Goal: Task Accomplishment & Management: Manage account settings

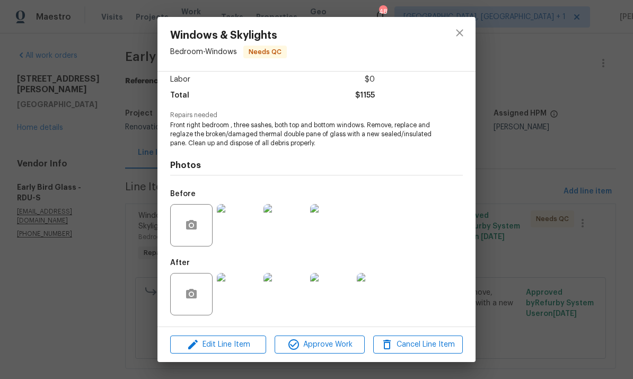
scroll to position [76, 0]
click at [461, 32] on icon "close" at bounding box center [459, 32] width 7 height 7
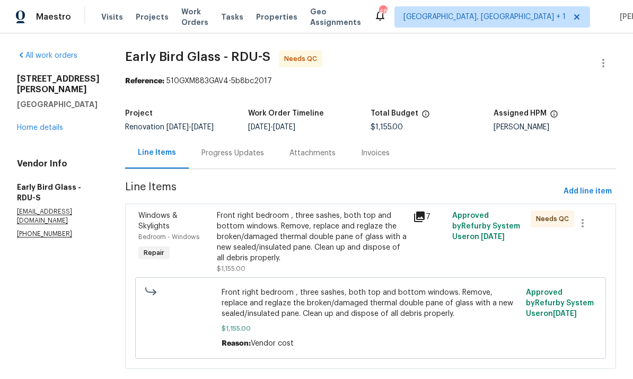
click at [55, 124] on link "Home details" at bounding box center [40, 127] width 46 height 7
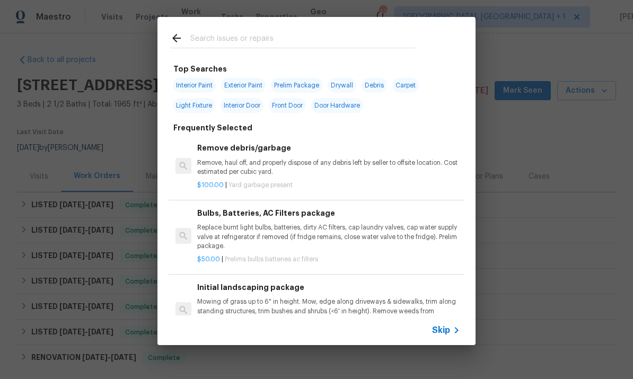
scroll to position [113, 0]
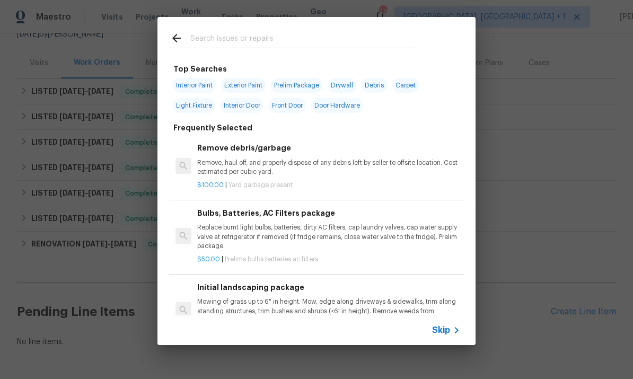
click at [215, 38] on input "text" at bounding box center [302, 40] width 225 height 16
type input "Flooring"
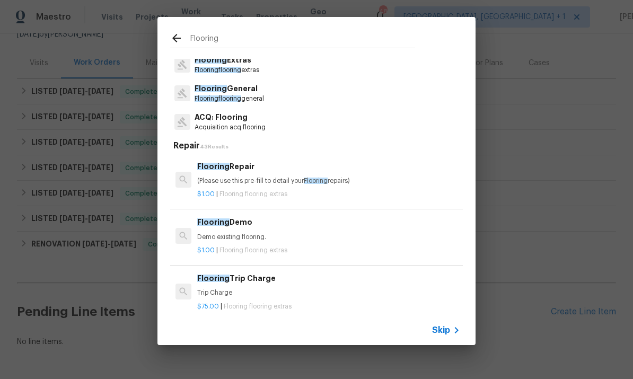
scroll to position [24, 0]
click at [238, 87] on p "Flooring General" at bounding box center [228, 89] width 69 height 11
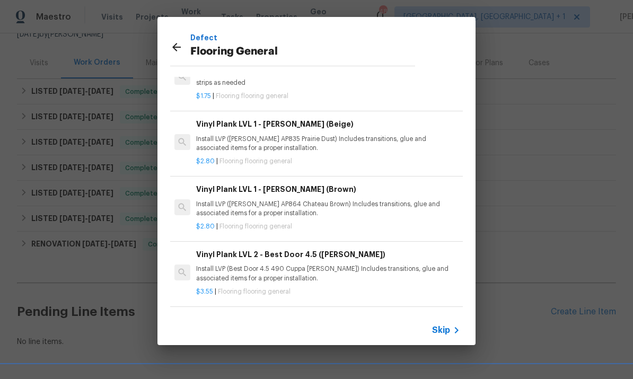
scroll to position [160, 1]
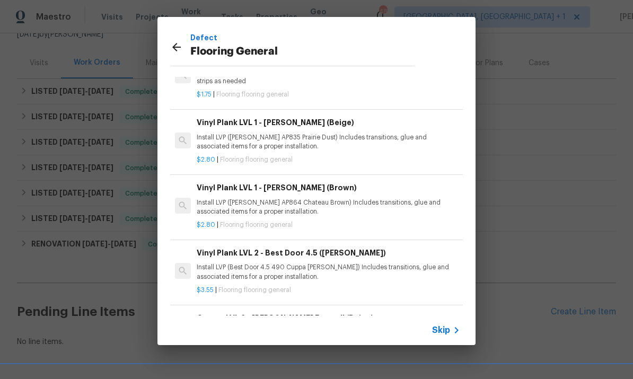
click at [303, 140] on p "Install LVP (Knighton AP835 Prairie Dust) Includes transitions, glue and associ…" at bounding box center [328, 142] width 263 height 18
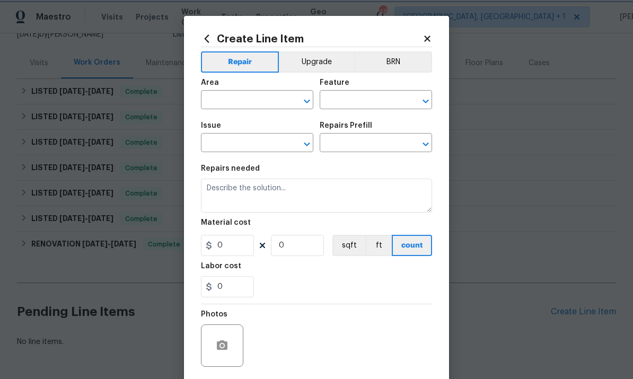
type input "Overall Flooring"
type input "Flooring General"
type input "Vinyl Plank LVL 1 - Knighton (Beige) $2.80"
type textarea "Install LVP (Knighton AP835 Prairie Dust) Includes transitions, glue and associ…"
type input "2.8"
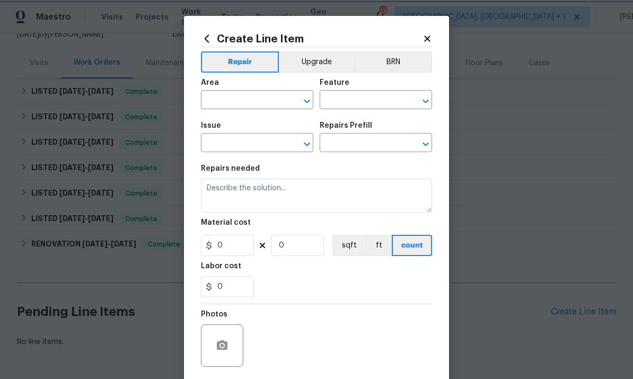
type input "1"
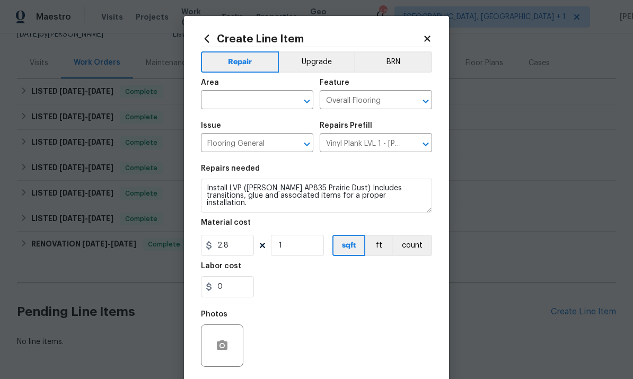
click at [238, 100] on input "text" at bounding box center [242, 101] width 83 height 16
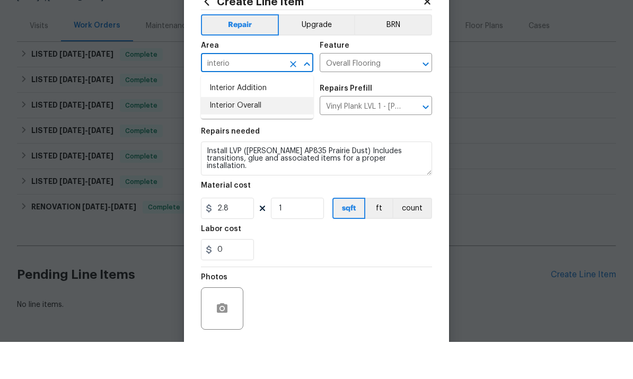
click at [240, 134] on li "Interior Overall" at bounding box center [257, 142] width 112 height 17
type input "Interior Overall"
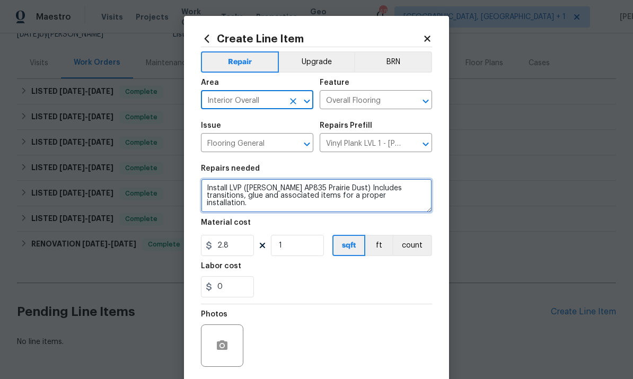
click at [208, 187] on textarea "Install LVP (Knighton AP835 Prairie Dust) Includes transitions, glue and associ…" at bounding box center [316, 196] width 231 height 34
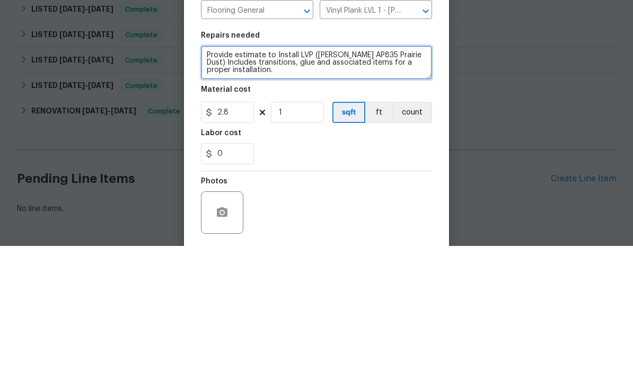
click at [262, 179] on textarea "Provide estimate to Install LVP (Knighton AP835 Prairie Dust) Includes transiti…" at bounding box center [316, 196] width 231 height 34
click at [395, 179] on textarea "Provide estimate to Install LVP (Knighton AP835 Prairie Dust) Includes transiti…" at bounding box center [316, 196] width 231 height 34
click at [424, 179] on textarea "Provide estimate to Install LVP (Knighton AP835 Prairie Dust) Includes transiti…" at bounding box center [316, 196] width 231 height 34
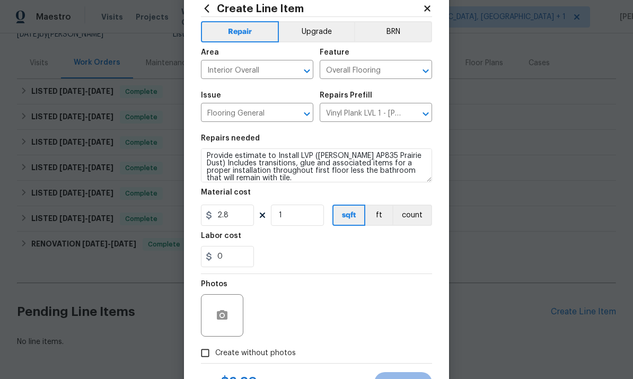
scroll to position [38, 0]
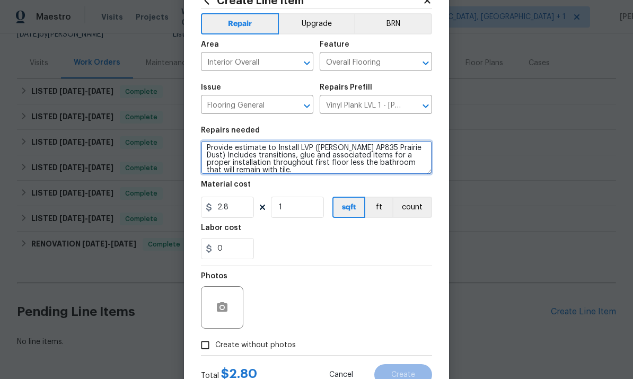
type textarea "Provide estimate to Install LVP (Knighton AP835 Prairie Dust) Includes transiti…"
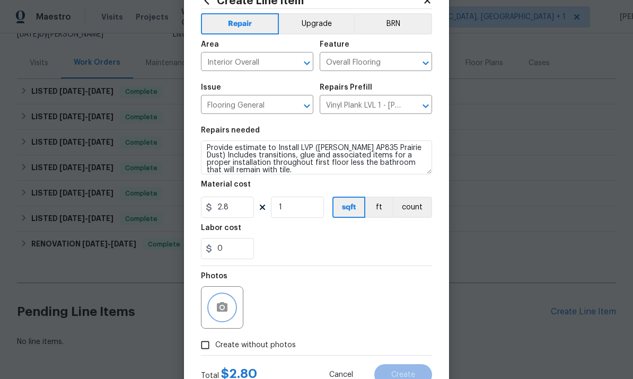
click at [220, 303] on button "button" at bounding box center [221, 307] width 25 height 25
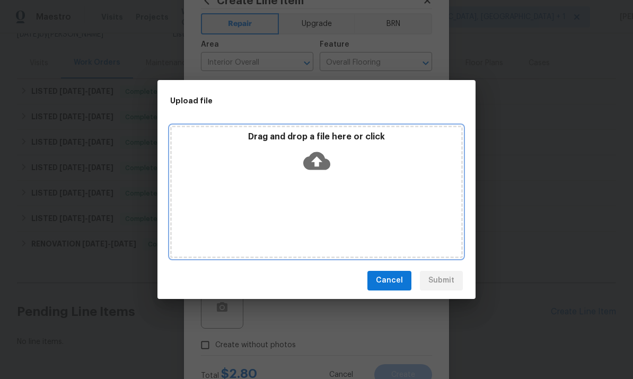
click at [315, 169] on icon at bounding box center [316, 161] width 27 height 18
click at [319, 158] on icon at bounding box center [316, 161] width 27 height 18
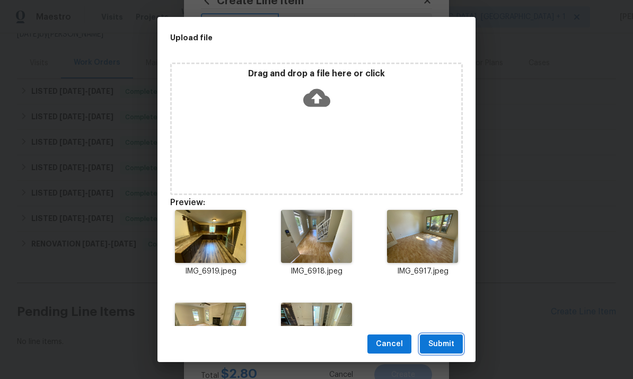
click at [438, 347] on span "Submit" at bounding box center [441, 344] width 26 height 13
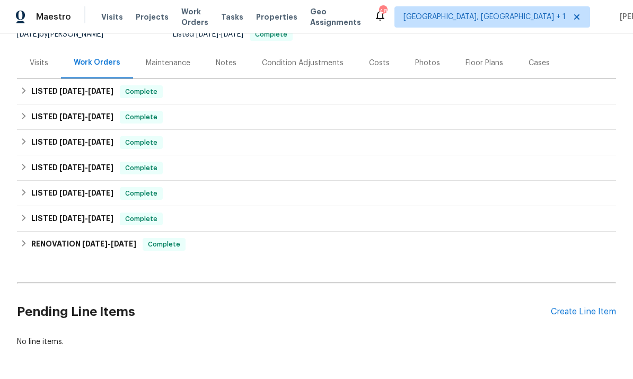
click at [585, 307] on div "Create Line Item" at bounding box center [583, 312] width 65 height 10
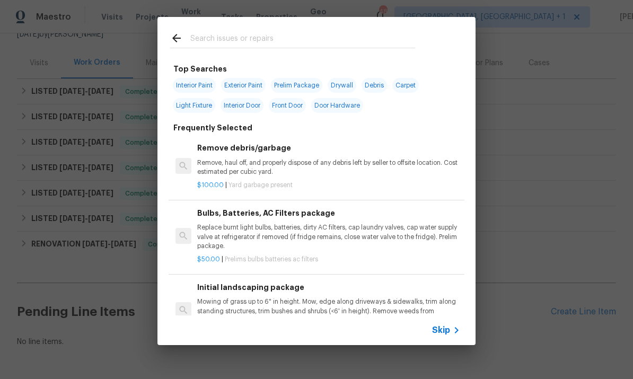
click at [218, 29] on div at bounding box center [292, 38] width 270 height 42
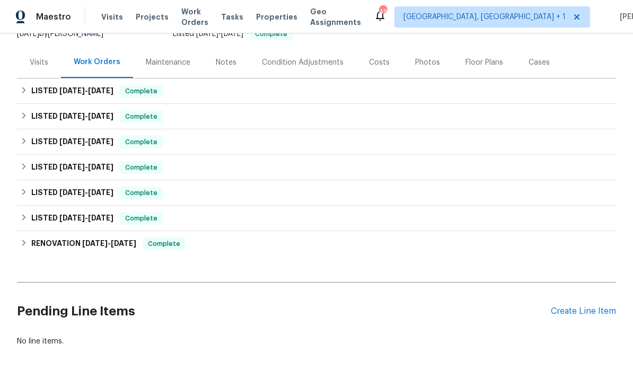
scroll to position [113, 0]
click at [583, 308] on div "Create Line Item" at bounding box center [583, 312] width 65 height 10
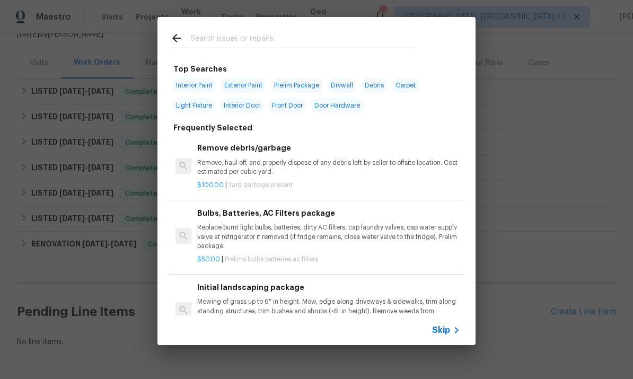
click at [216, 32] on input "text" at bounding box center [302, 40] width 225 height 16
click at [542, 219] on div "Top Searches Interior Paint Exterior Paint Prelim Package Drywall Debris Carpet…" at bounding box center [316, 181] width 633 height 362
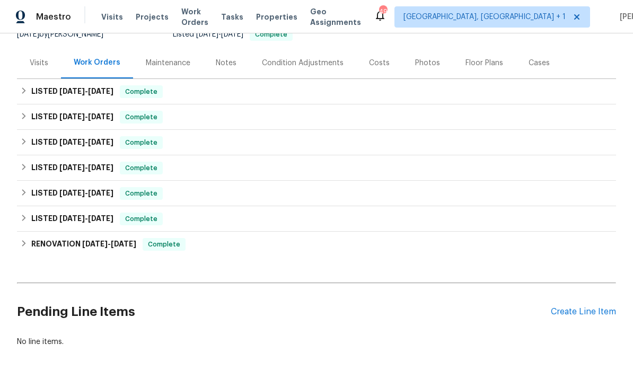
click at [594, 312] on div "Create Line Item" at bounding box center [583, 312] width 65 height 10
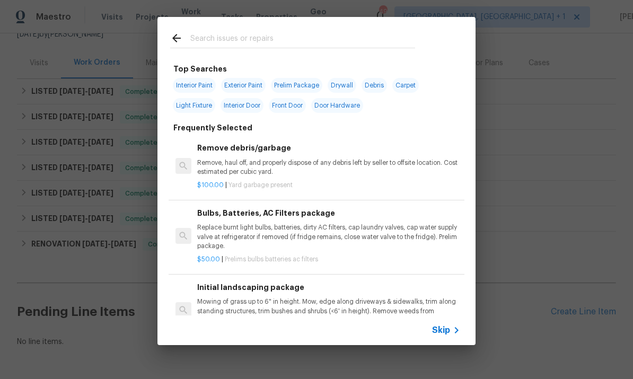
click at [231, 41] on input "text" at bounding box center [302, 40] width 225 height 16
click at [560, 167] on div "Top Searches Interior Paint Exterior Paint Prelim Package Drywall Debris Carpet…" at bounding box center [316, 181] width 633 height 362
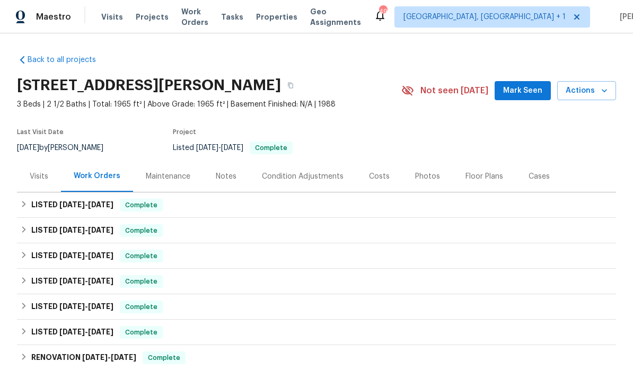
scroll to position [-1, 0]
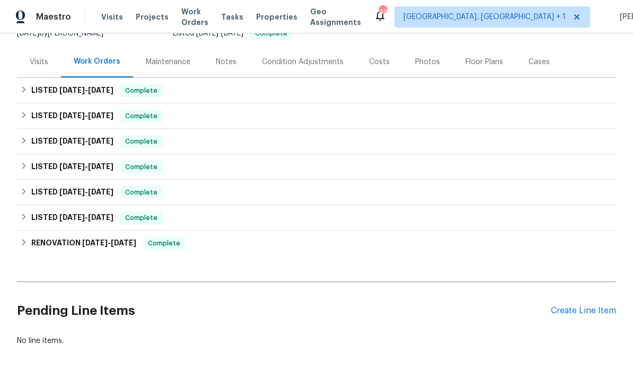
scroll to position [113, 0]
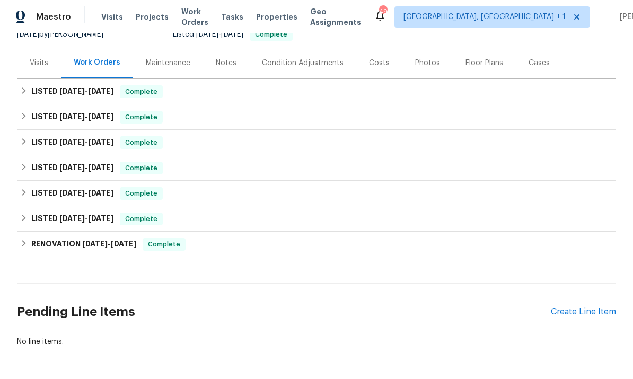
click at [578, 315] on div "Create Line Item" at bounding box center [583, 312] width 65 height 10
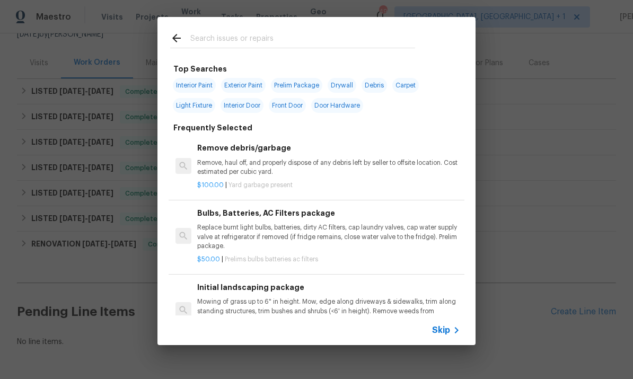
click at [244, 38] on input "text" at bounding box center [302, 40] width 225 height 16
type input "Flooring"
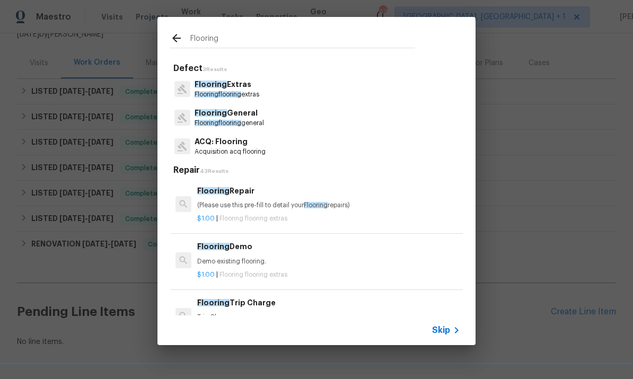
click at [235, 118] on p "Flooring General" at bounding box center [228, 113] width 69 height 11
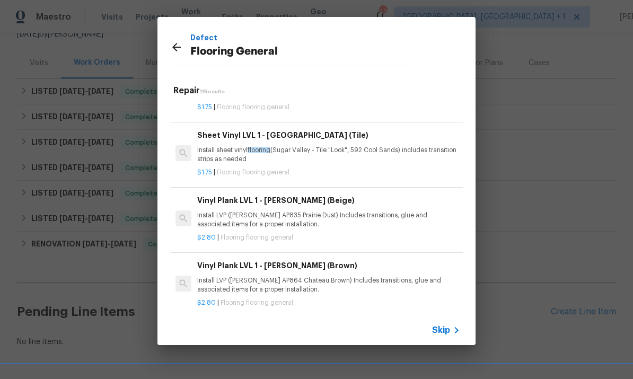
scroll to position [106, 0]
click at [301, 261] on h6 "Vinyl Plank LVL 1 - Knighton (Brown)" at bounding box center [328, 266] width 263 height 12
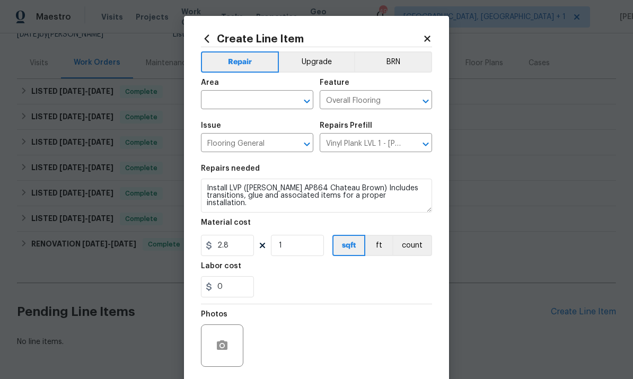
click at [237, 101] on input "text" at bounding box center [242, 101] width 83 height 16
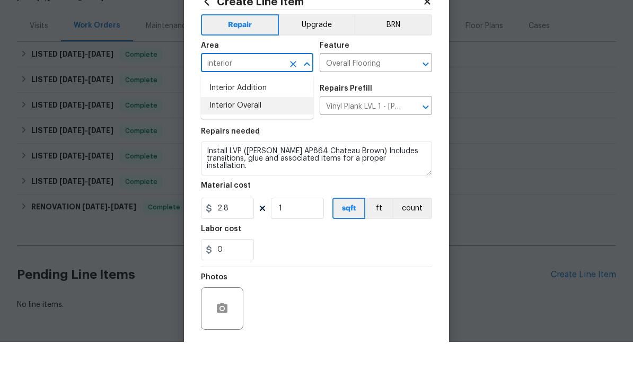
click at [245, 134] on li "Interior Overall" at bounding box center [257, 142] width 112 height 17
type input "Interior Overall"
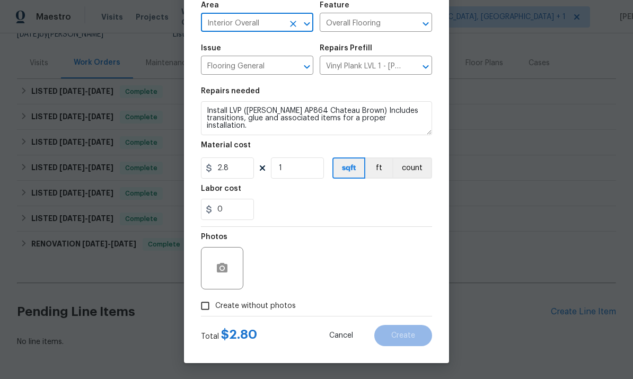
scroll to position [79, 0]
click at [227, 265] on icon "button" at bounding box center [222, 268] width 11 height 10
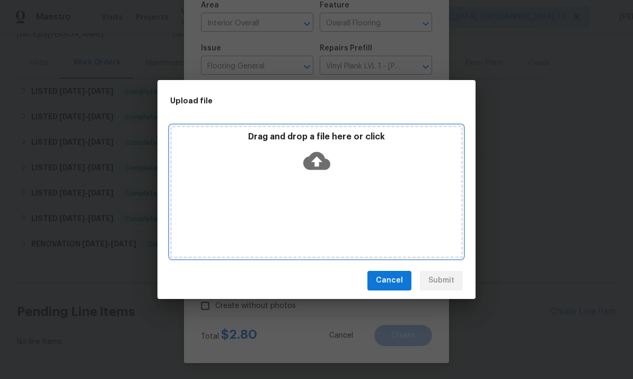
click at [316, 159] on icon at bounding box center [316, 160] width 27 height 27
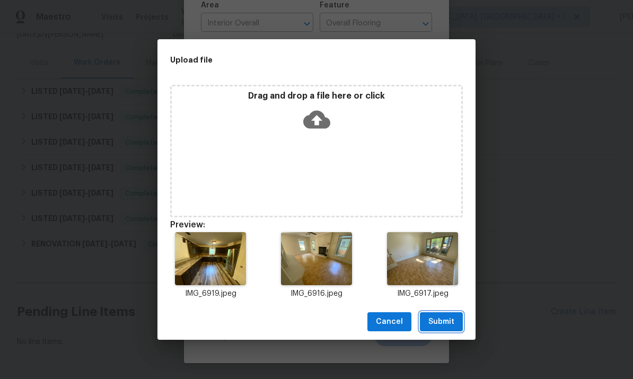
click at [446, 327] on span "Submit" at bounding box center [441, 321] width 26 height 13
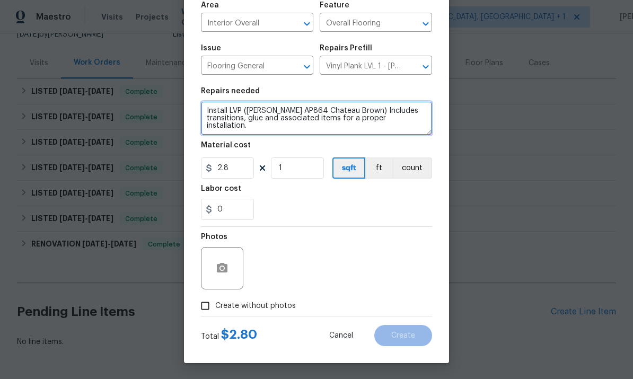
click at [207, 114] on textarea "Install LVP (Knighton AP864 Chateau Brown) Includes transitions, glue and assoc…" at bounding box center [316, 118] width 231 height 34
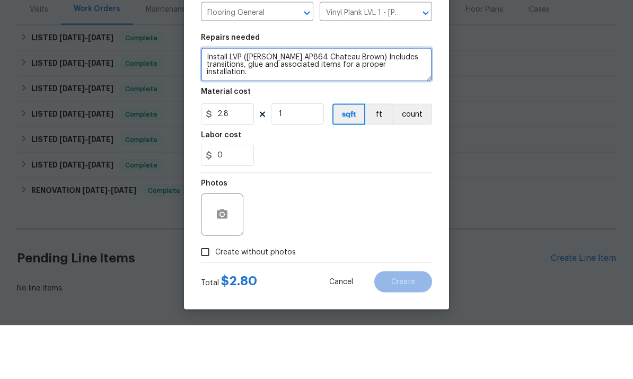
click at [211, 101] on textarea "Install LVP (Knighton AP864 Chateau Brown) Includes transitions, glue and assoc…" at bounding box center [316, 118] width 231 height 34
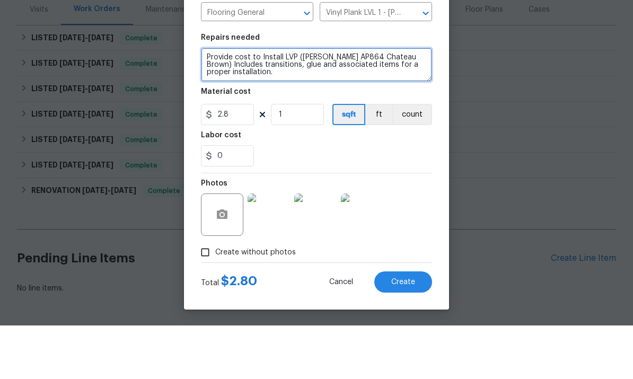
click at [256, 101] on textarea "Provide cost to Install LVP (Knighton AP864 Chateau Brown) Includes transitions…" at bounding box center [316, 118] width 231 height 34
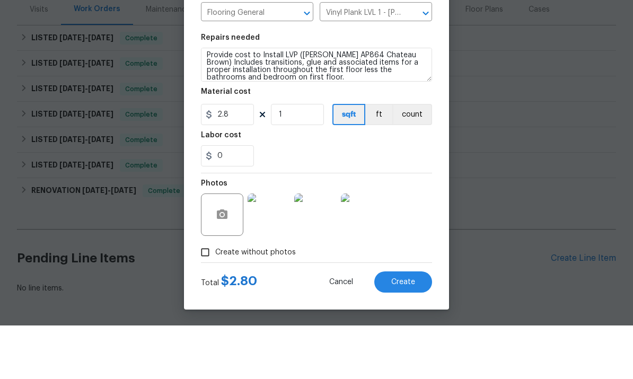
scroll to position [40, 0]
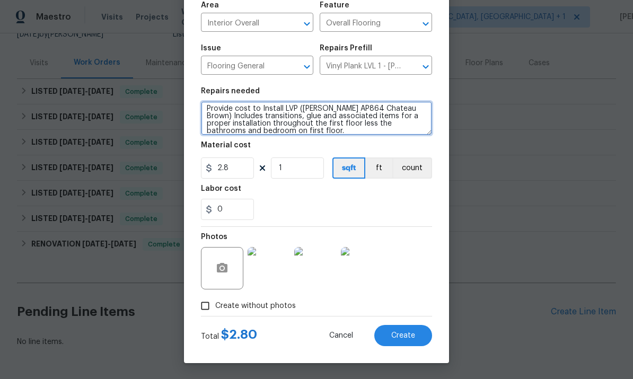
type textarea "Provide cost to Install LVP ([PERSON_NAME] AP864 Chateau Brown) Includes transi…"
click at [406, 340] on button "Create" at bounding box center [403, 335] width 58 height 21
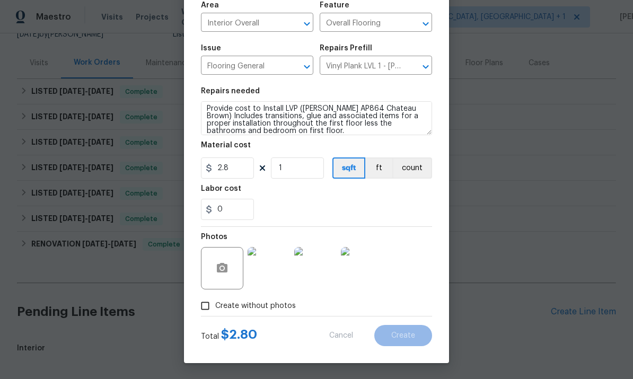
type input "0"
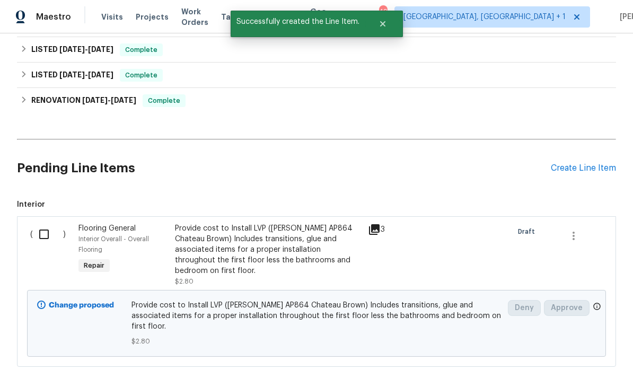
scroll to position [256, 0]
click at [573, 164] on div "Create Line Item" at bounding box center [583, 169] width 65 height 10
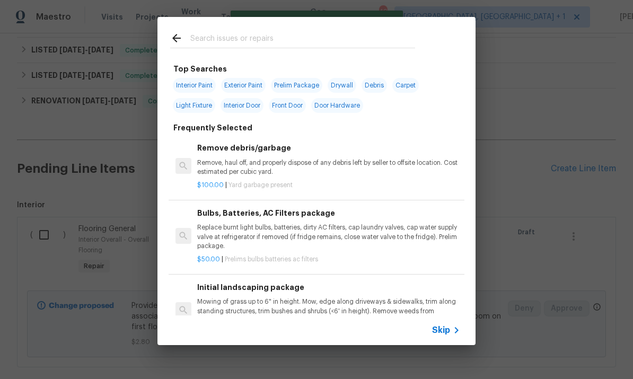
click at [226, 36] on input "text" at bounding box center [302, 40] width 225 height 16
type input "Cabinets"
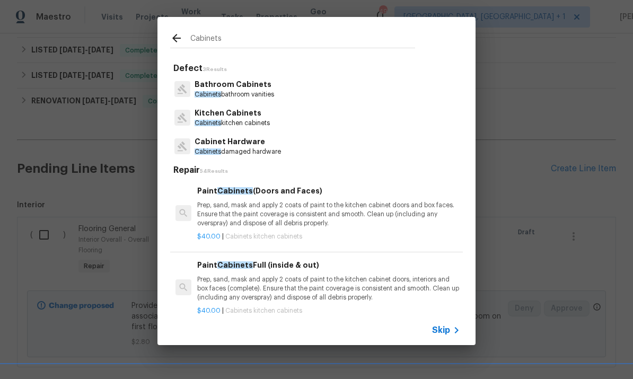
click at [240, 119] on p "Cabinets kitchen cabinets" at bounding box center [231, 123] width 75 height 9
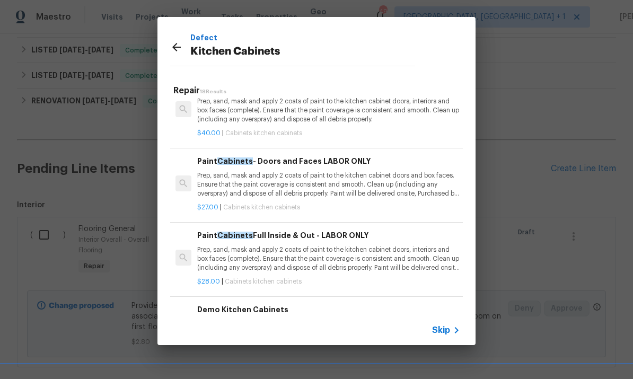
scroll to position [99, 0]
click at [334, 249] on p "Prep, sand, mask and apply 2 coats of paint to the kitchen cabinet doors, inter…" at bounding box center [328, 258] width 263 height 27
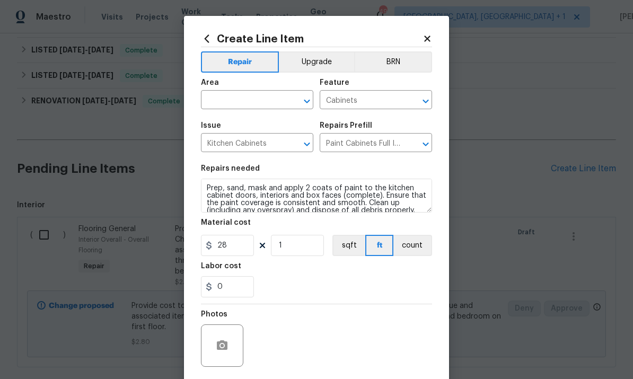
click at [232, 105] on input "text" at bounding box center [242, 101] width 83 height 16
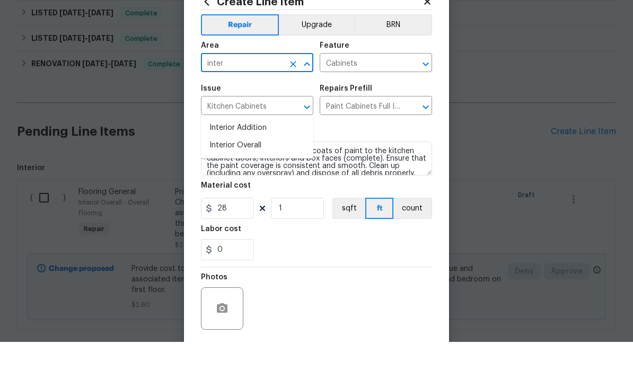
click at [255, 174] on li "Interior Overall" at bounding box center [257, 182] width 112 height 17
type input "Interior Overall"
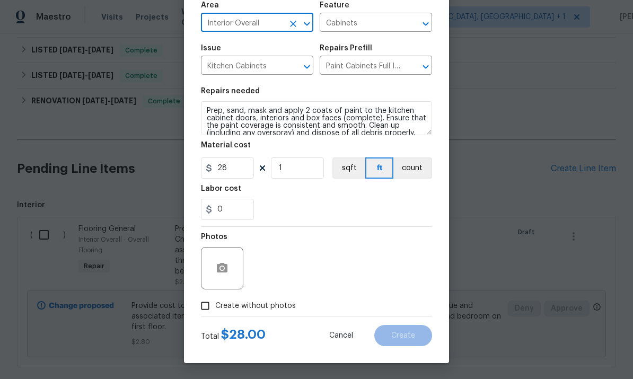
scroll to position [79, 0]
click at [224, 258] on button "button" at bounding box center [221, 267] width 25 height 25
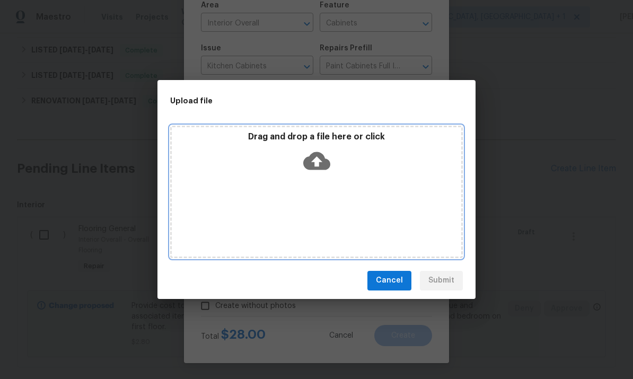
click at [320, 160] on icon at bounding box center [316, 160] width 27 height 27
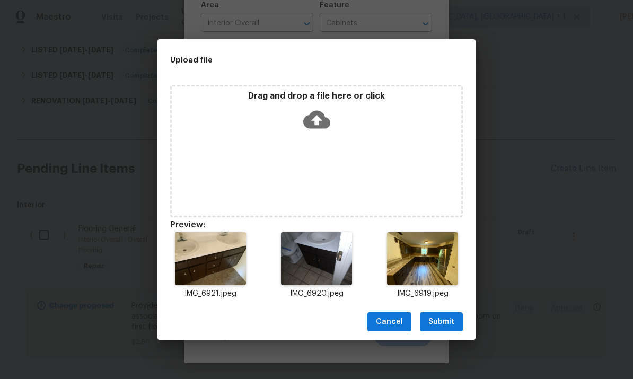
click at [439, 308] on div "Cancel Submit" at bounding box center [316, 322] width 318 height 37
click at [445, 327] on span "Submit" at bounding box center [441, 321] width 26 height 13
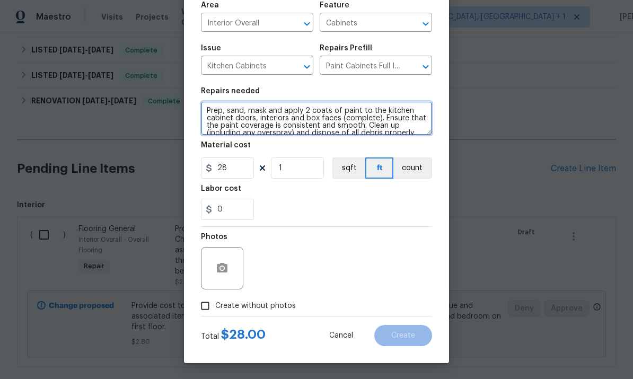
click at [210, 113] on textarea "Prep, sand, mask and apply 2 coats of paint to the kitchen cabinet doors, inter…" at bounding box center [316, 118] width 231 height 34
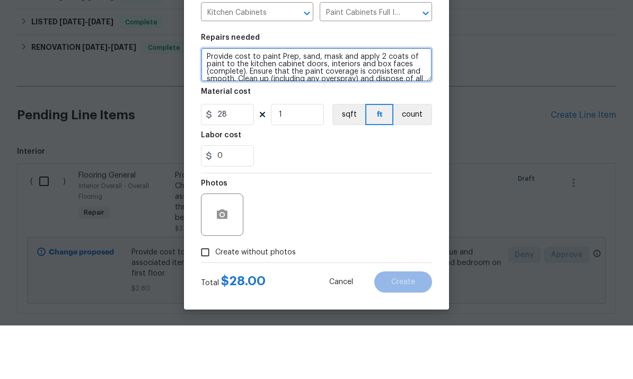
scroll to position [1, 0]
click at [279, 101] on textarea "Provide cost to paint Prep, sand, mask and apply 2 coats of paint to the kitche…" at bounding box center [316, 118] width 231 height 34
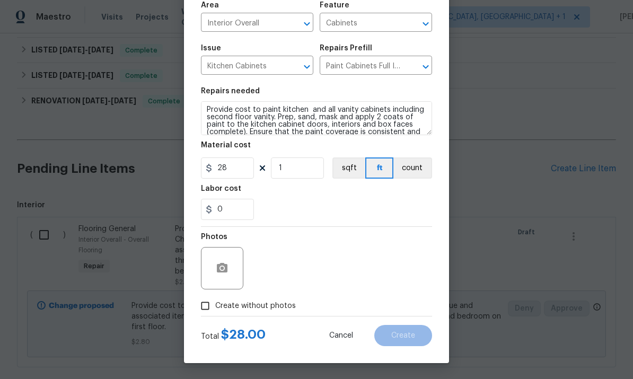
scroll to position [79, 0]
type textarea "Provide cost to paint kitchen and all vanity cabinets including second floor va…"
click at [212, 306] on input "Create without photos" at bounding box center [205, 306] width 20 height 20
checkbox input "true"
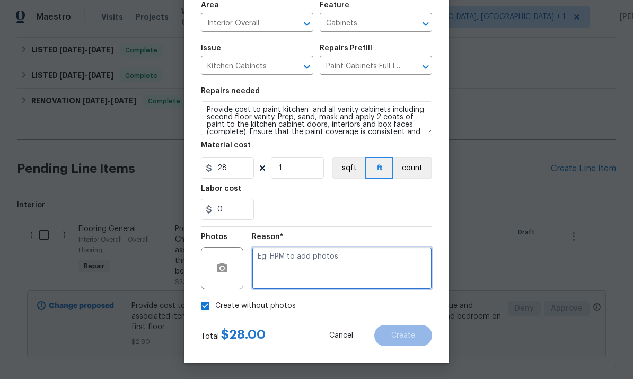
click at [269, 261] on textarea at bounding box center [342, 268] width 180 height 42
type textarea "To come"
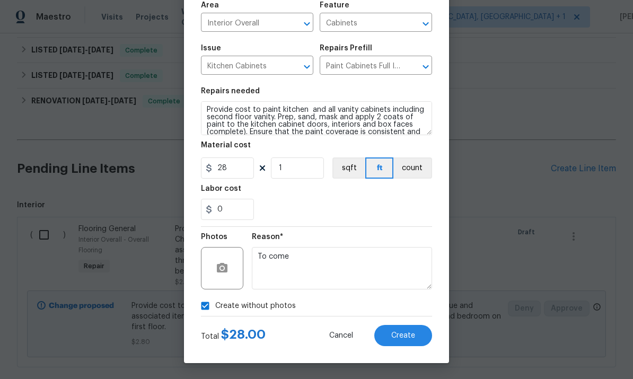
click at [391, 343] on button "Create" at bounding box center [403, 335] width 58 height 21
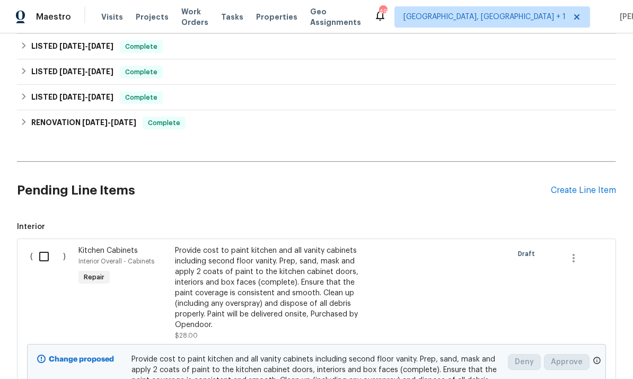
scroll to position [246, 0]
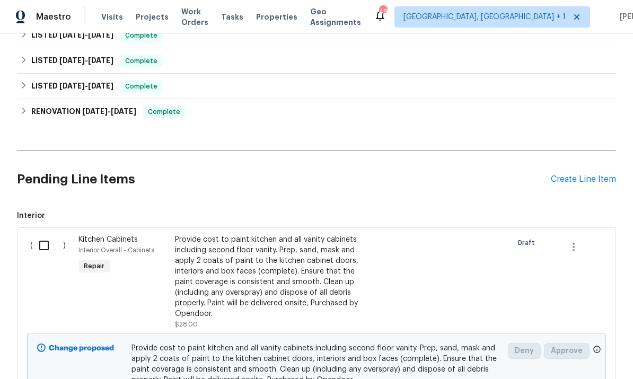
click at [41, 234] on input "checkbox" at bounding box center [48, 245] width 30 height 22
checkbox input "true"
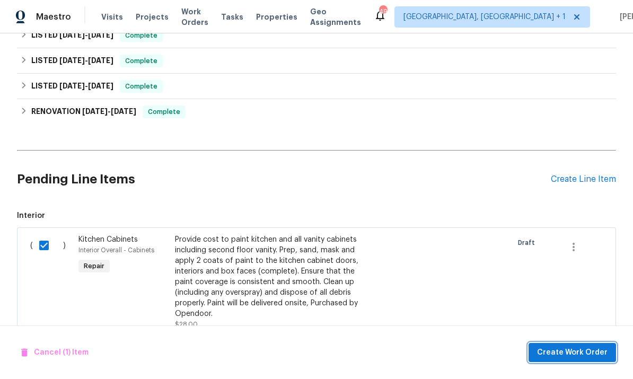
click at [568, 358] on span "Create Work Order" at bounding box center [572, 352] width 70 height 13
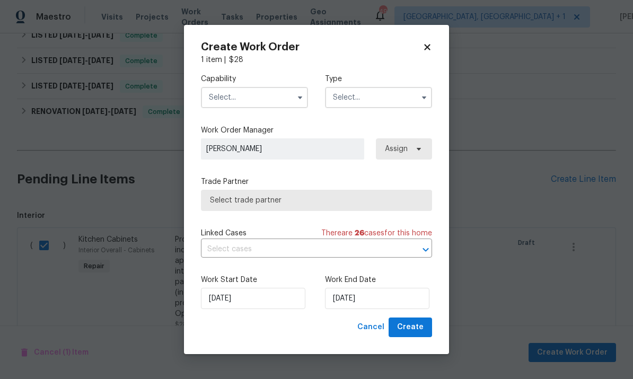
click at [254, 95] on input "text" at bounding box center [254, 97] width 107 height 21
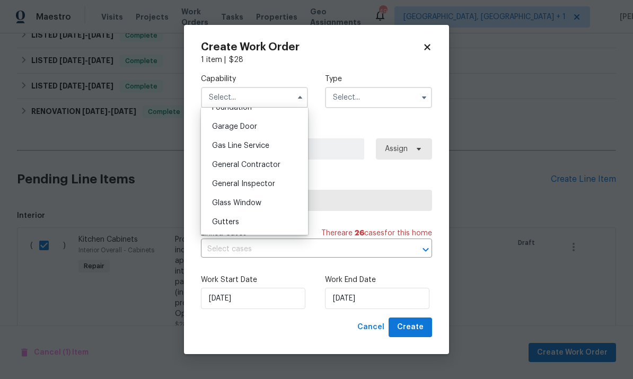
scroll to position [463, 0]
click at [269, 169] on div "General Contractor" at bounding box center [254, 163] width 102 height 19
type input "General Contractor"
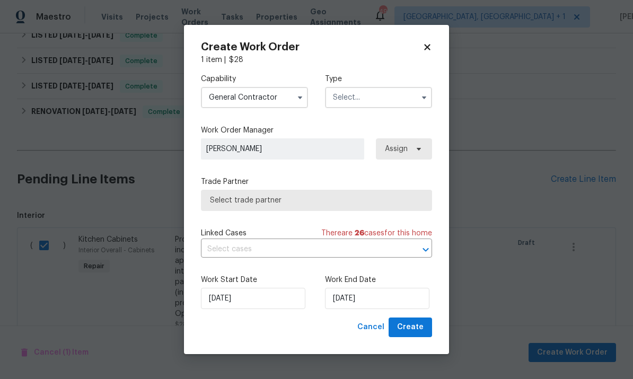
click at [419, 96] on button "button" at bounding box center [424, 97] width 13 height 13
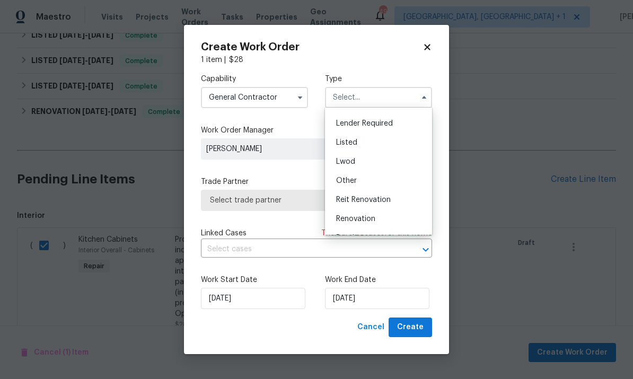
scroll to position [88, 0]
click at [348, 127] on span "Listed" at bounding box center [346, 126] width 21 height 7
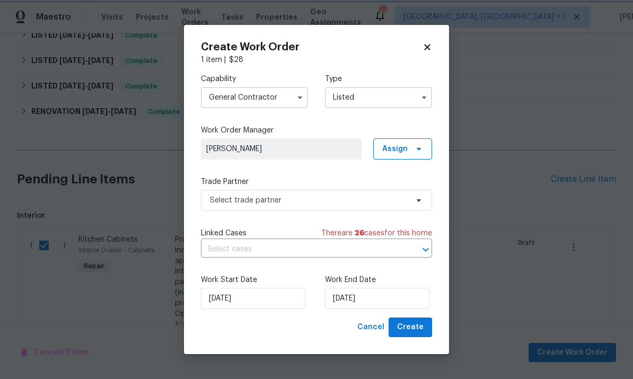
type input "Listed"
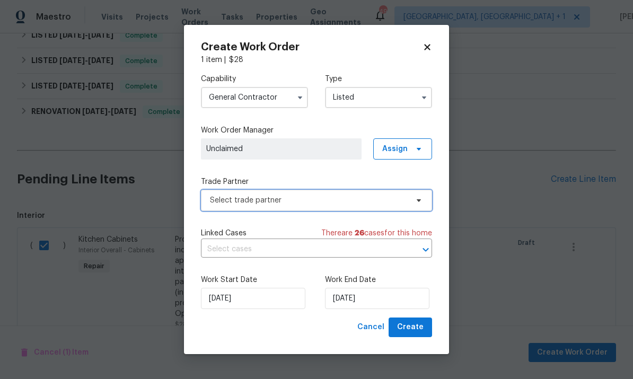
click at [409, 203] on span "Select trade partner" at bounding box center [316, 200] width 231 height 21
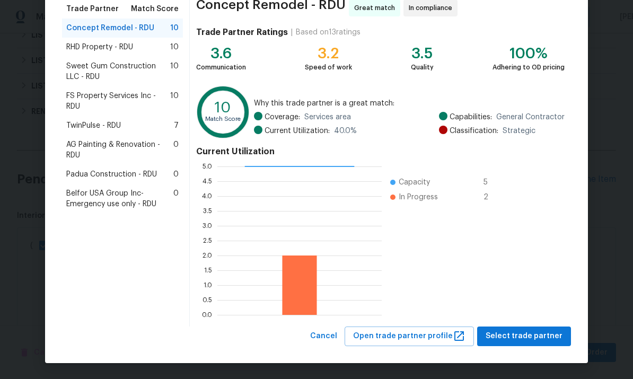
scroll to position [88, 0]
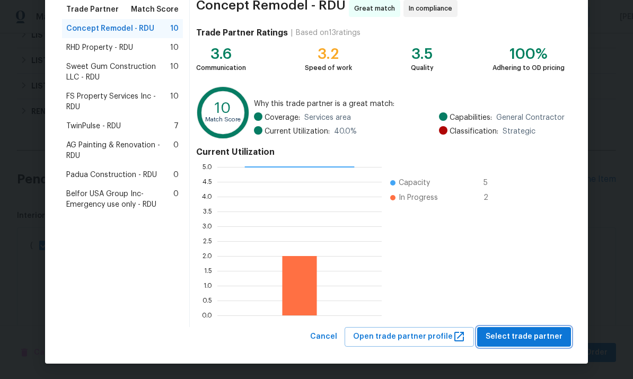
click at [530, 333] on span "Select trade partner" at bounding box center [523, 336] width 77 height 13
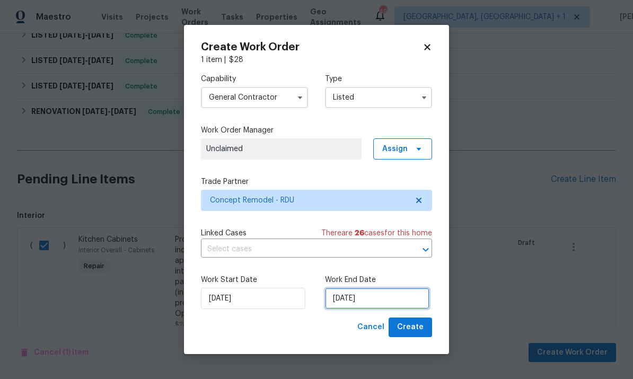
click at [385, 298] on input "[DATE]" at bounding box center [377, 298] width 104 height 21
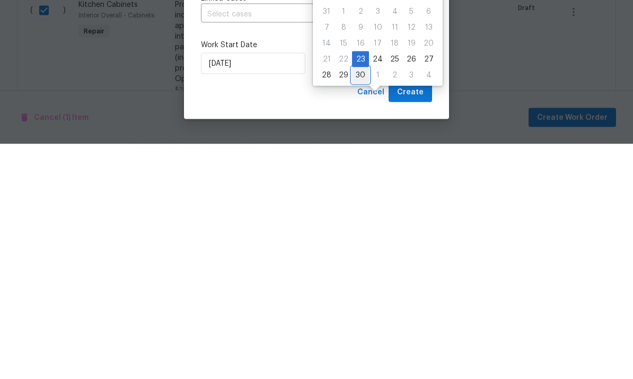
click at [358, 303] on div "30" at bounding box center [360, 310] width 17 height 15
type input "9/30/2025"
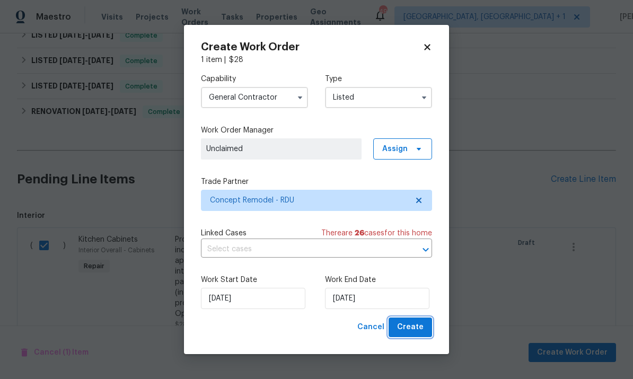
click at [419, 333] on span "Create" at bounding box center [410, 327] width 26 height 13
checkbox input "false"
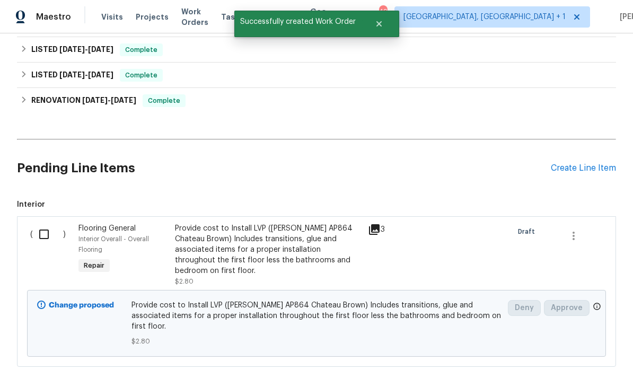
scroll to position [282, 0]
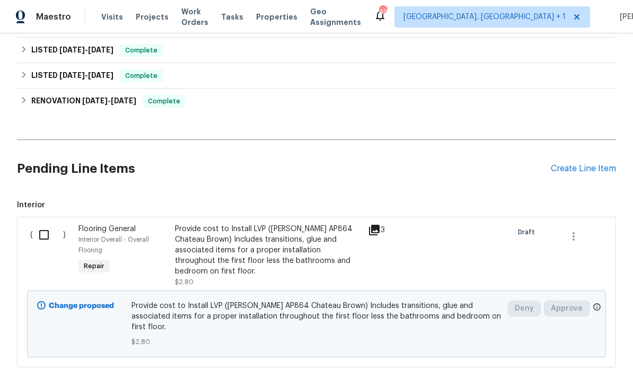
click at [44, 224] on input "checkbox" at bounding box center [48, 235] width 30 height 22
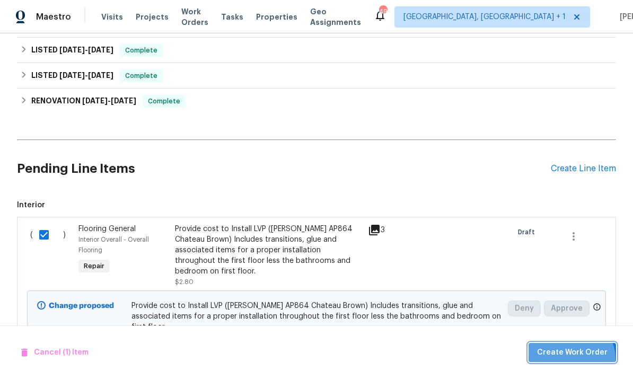
click at [574, 359] on button "Create Work Order" at bounding box center [571, 353] width 87 height 20
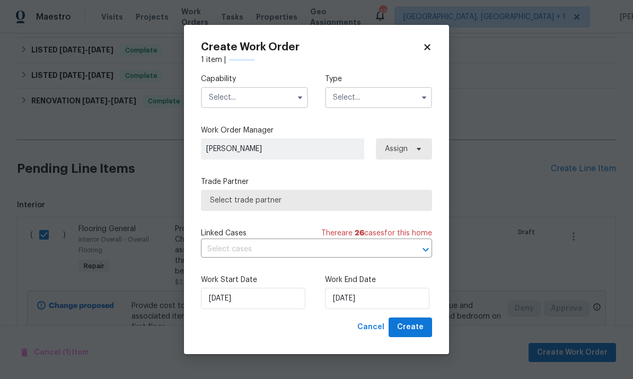
checkbox input "false"
click at [268, 101] on input "text" at bounding box center [254, 97] width 107 height 21
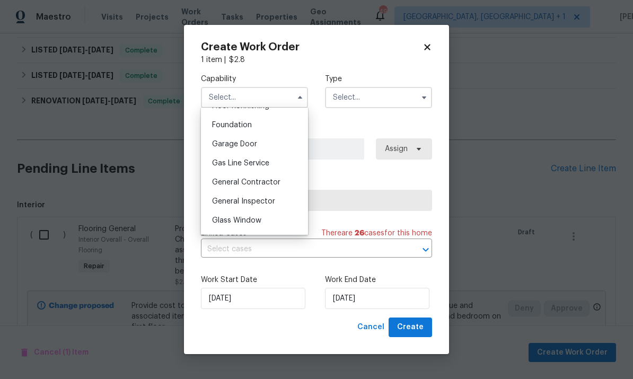
scroll to position [445, 0]
click at [277, 181] on span "General Contractor" at bounding box center [246, 181] width 68 height 7
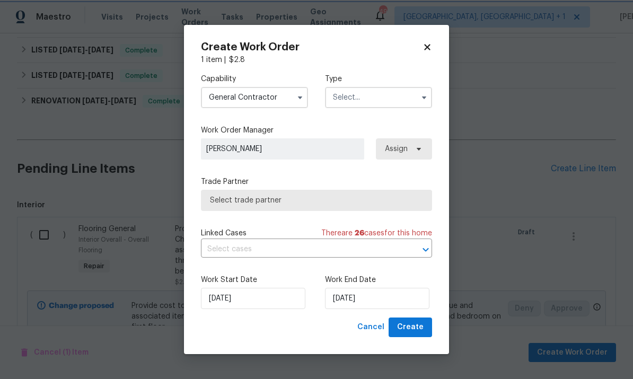
click at [298, 98] on icon "button" at bounding box center [300, 97] width 8 height 8
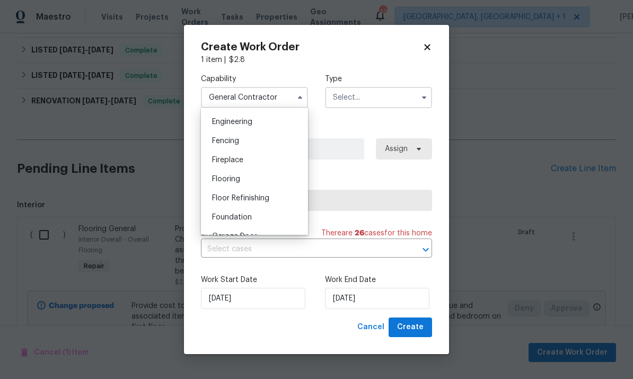
scroll to position [353, 0]
click at [236, 178] on span "Flooring" at bounding box center [226, 177] width 28 height 7
type input "Flooring"
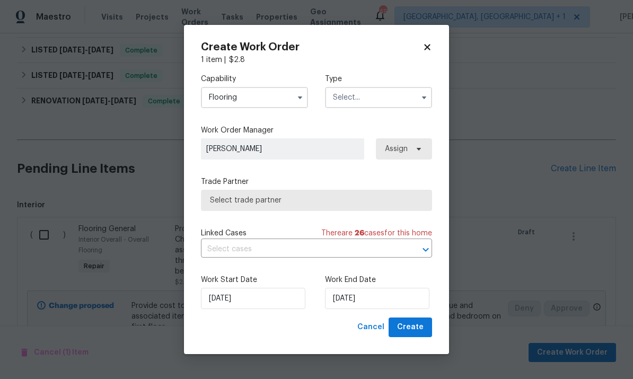
click at [395, 102] on input "text" at bounding box center [378, 97] width 107 height 21
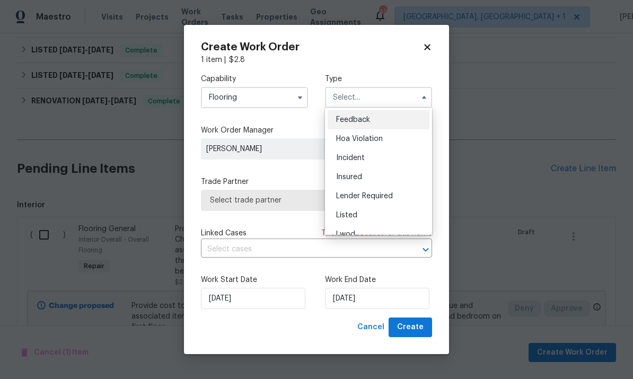
click at [353, 212] on span "Listed" at bounding box center [346, 214] width 21 height 7
type input "Listed"
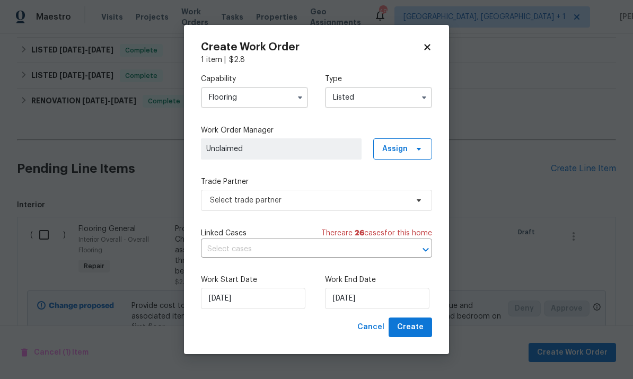
click at [300, 101] on icon "button" at bounding box center [300, 97] width 8 height 8
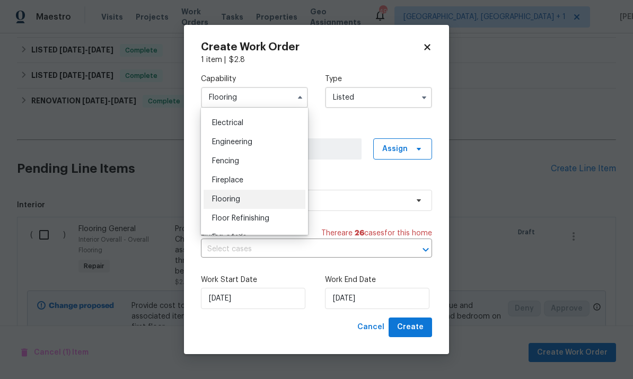
scroll to position [331, 0]
click at [249, 206] on div "Flooring" at bounding box center [254, 199] width 102 height 19
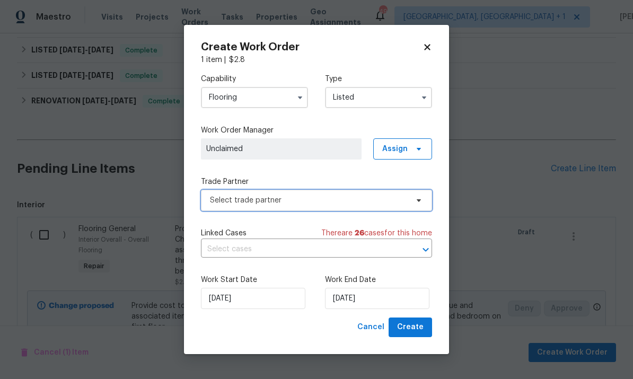
click at [414, 202] on span at bounding box center [417, 200] width 12 height 8
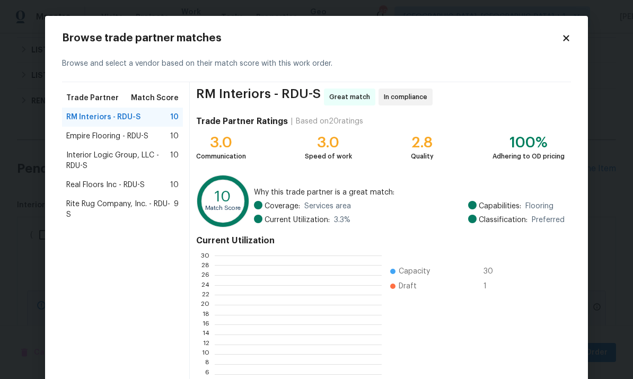
scroll to position [148, 166]
click at [111, 205] on span "Rite Rug Company, Inc. - RDU-S" at bounding box center [120, 209] width 108 height 21
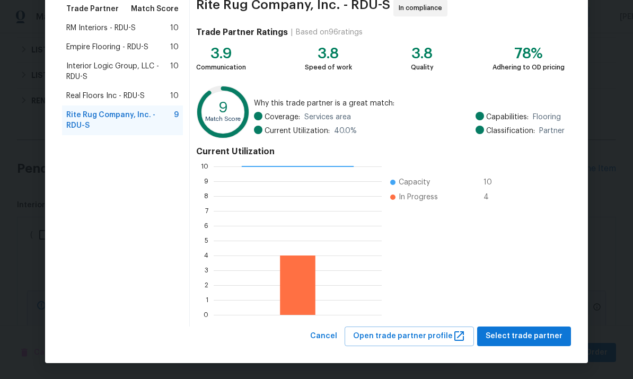
scroll to position [88, 0]
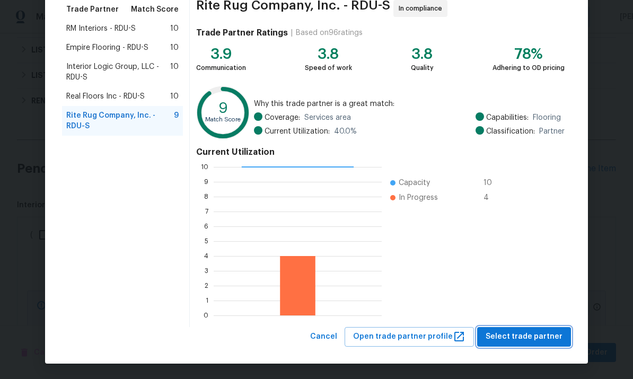
click at [531, 339] on span "Select trade partner" at bounding box center [523, 336] width 77 height 13
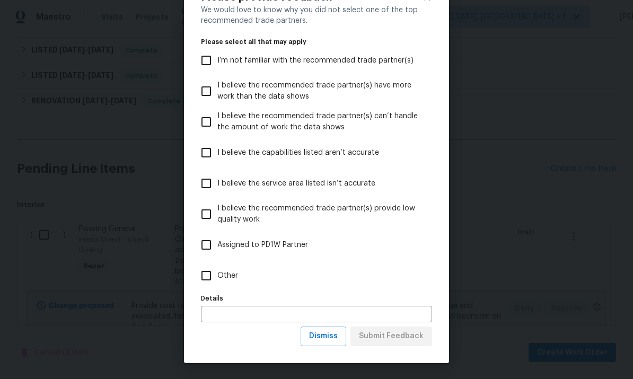
scroll to position [41, 0]
click at [328, 343] on button "Dismiss" at bounding box center [323, 336] width 46 height 20
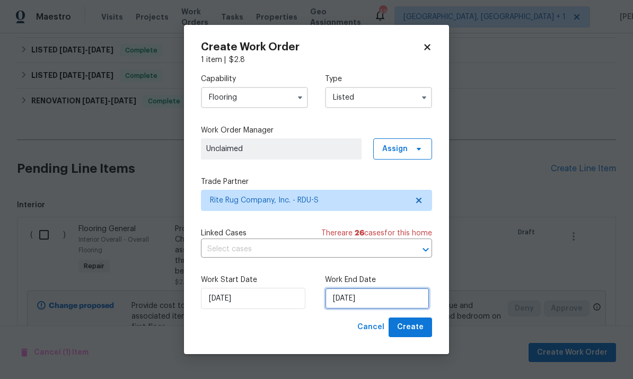
click at [397, 305] on input "[DATE]" at bounding box center [377, 298] width 104 height 21
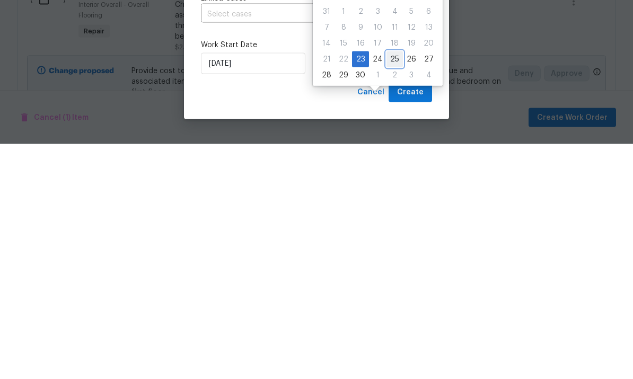
click at [393, 287] on div "25" at bounding box center [394, 294] width 16 height 15
type input "[DATE]"
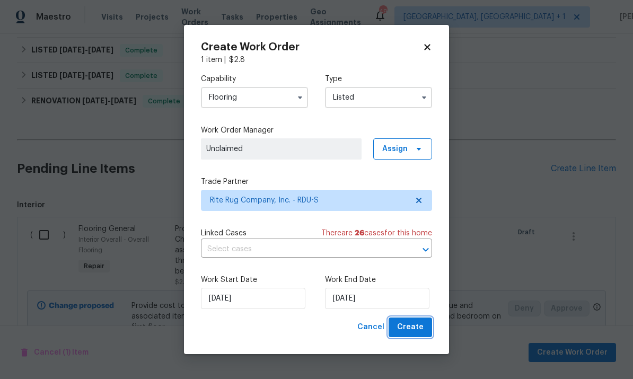
click at [410, 336] on button "Create" at bounding box center [409, 327] width 43 height 20
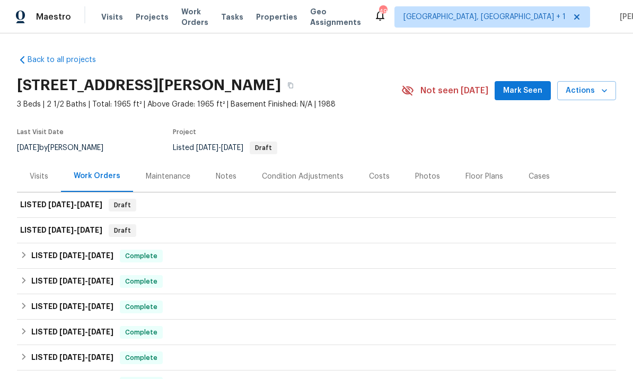
scroll to position [0, 0]
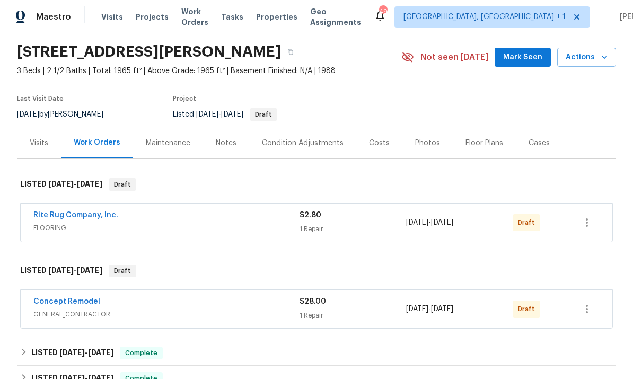
scroll to position [40, 0]
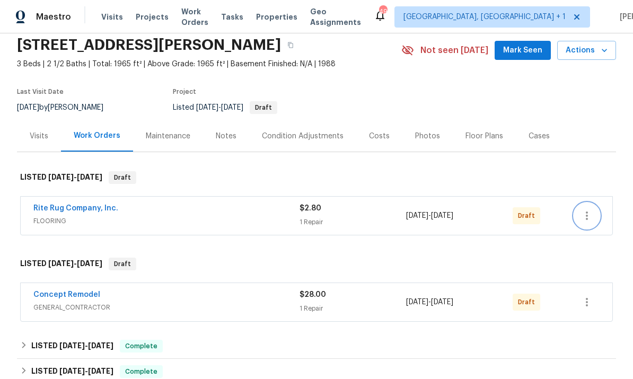
click at [591, 218] on icon "button" at bounding box center [586, 215] width 13 height 13
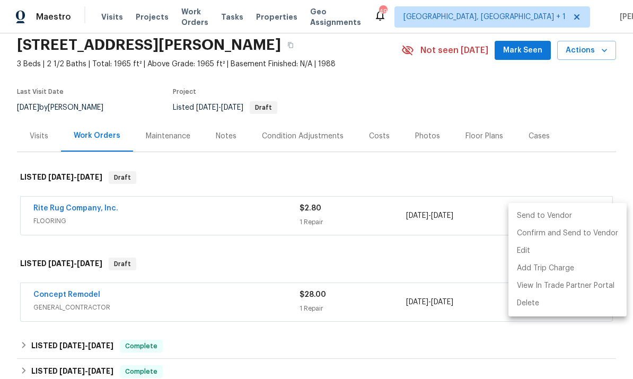
click at [538, 216] on li "Send to Vendor" at bounding box center [567, 215] width 118 height 17
click at [449, 256] on div at bounding box center [316, 189] width 633 height 379
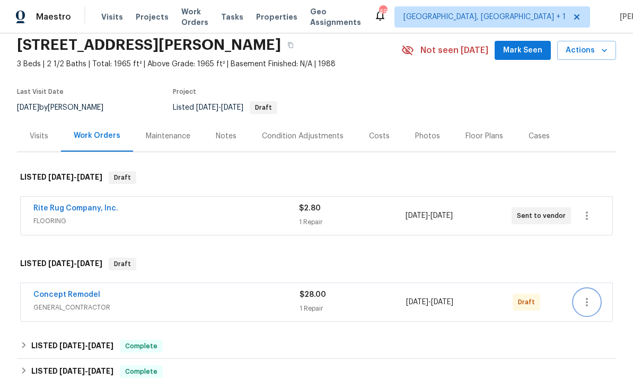
click at [586, 305] on icon "button" at bounding box center [587, 302] width 2 height 8
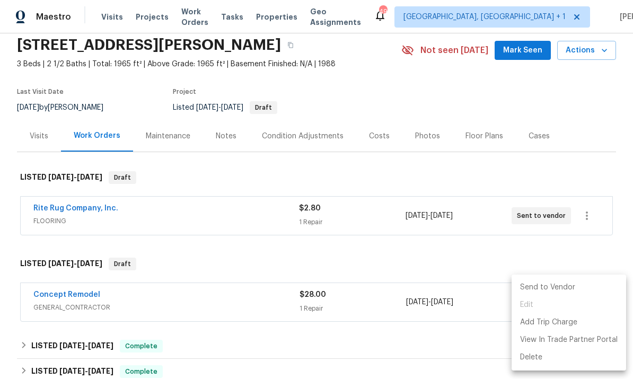
click at [551, 284] on li "Send to Vendor" at bounding box center [568, 287] width 114 height 17
click at [94, 207] on div at bounding box center [316, 189] width 633 height 379
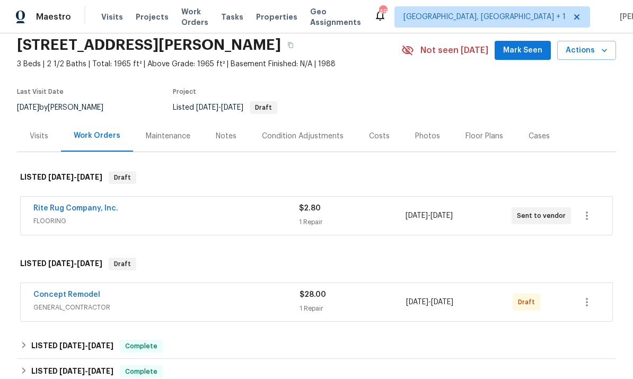
click at [81, 210] on link "Rite Rug Company, Inc." at bounding box center [75, 208] width 85 height 7
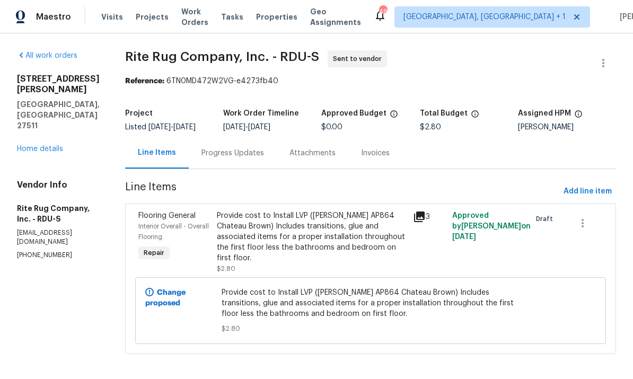
click at [302, 158] on div "Attachments" at bounding box center [312, 153] width 46 height 11
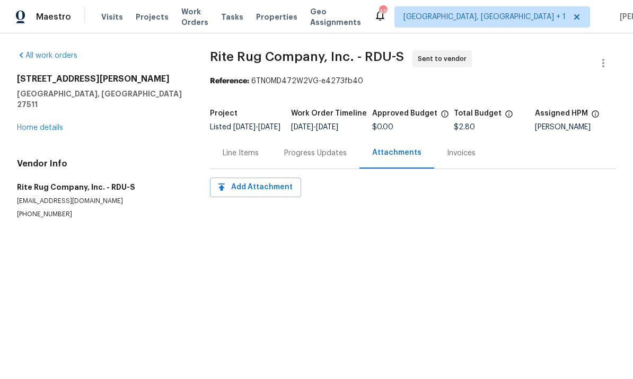
click at [303, 158] on div "Progress Updates" at bounding box center [315, 153] width 63 height 11
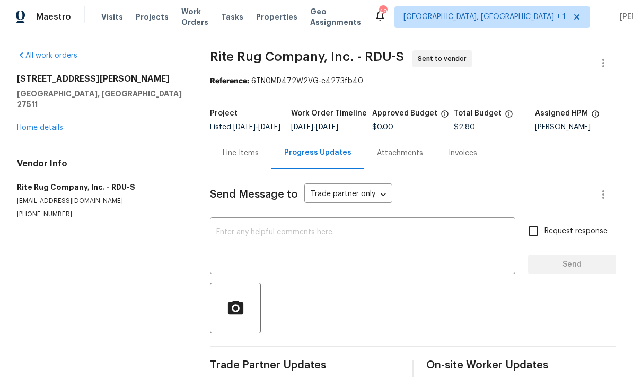
scroll to position [23, 0]
click at [243, 228] on textarea at bounding box center [362, 246] width 293 height 37
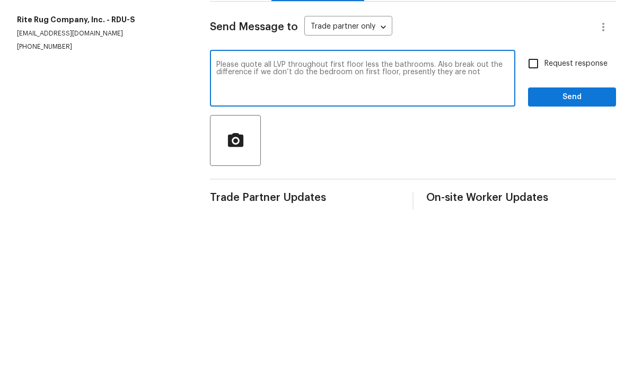
click at [432, 228] on textarea "Please quote all LVP throughout first floor less the bathrooms. Also break out …" at bounding box center [362, 246] width 293 height 37
click at [449, 228] on textarea "Please quote all LVP throughout first floor less the bathrooms. Also break out …" at bounding box center [362, 246] width 293 height 37
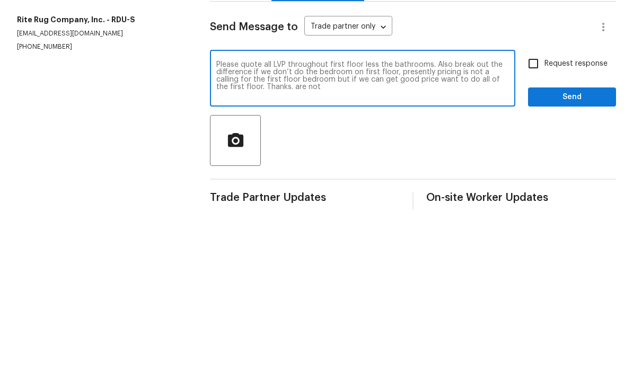
click at [305, 228] on textarea "Please quote all LVP throughout first floor less the bathrooms. Also break out …" at bounding box center [362, 246] width 293 height 37
click at [437, 220] on div "Please quote all LVP throughout first floor less the bathrooms. Also break out …" at bounding box center [362, 247] width 305 height 54
click at [437, 228] on textarea "Please quote all LVP throughout first floor less the bathrooms. Also break out …" at bounding box center [362, 246] width 293 height 37
click at [369, 228] on textarea "Please quote all LVP throughout first floor less the bathrooms and bedroom on f…" at bounding box center [362, 246] width 293 height 37
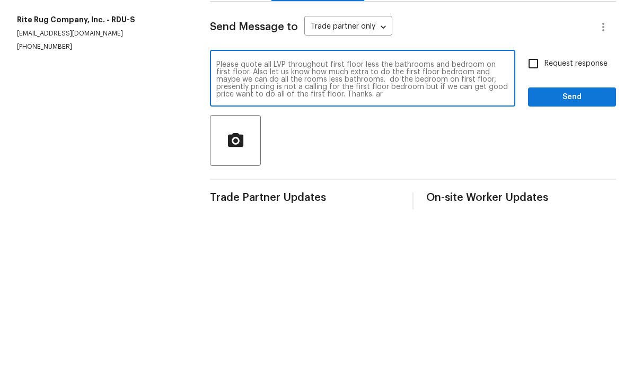
click at [299, 228] on textarea "Please quote all LVP throughout first floor less the bathrooms and bedroom on f…" at bounding box center [362, 246] width 293 height 37
click at [453, 228] on textarea "Please quote all LVP throughout first floor less the bathrooms and bedroom on f…" at bounding box center [362, 246] width 293 height 37
click at [368, 228] on textarea "Please quote all LVP throughout first floor less the bathrooms and bedroom on f…" at bounding box center [362, 246] width 293 height 37
click at [369, 228] on textarea "Please quote all LVP throughout first floor less the bathrooms and bedroom on f…" at bounding box center [362, 246] width 293 height 37
click at [370, 228] on textarea "Please quote all LVP throughout first floor less the bathrooms and bedroom on f…" at bounding box center [362, 246] width 293 height 37
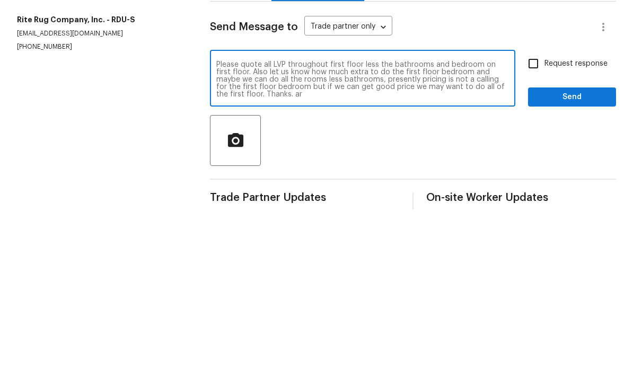
click at [264, 228] on textarea "Please quote all LVP throughout first floor less the bathrooms and bedroom on f…" at bounding box center [362, 246] width 293 height 37
type textarea "Please quote all LVP throughout first floor less the bathrooms and bedroom on f…"
click at [539, 220] on input "Request response" at bounding box center [533, 231] width 22 height 22
checkbox input "true"
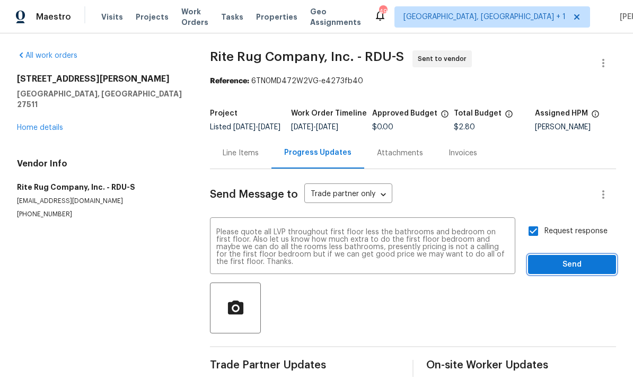
click at [576, 258] on button "Send" at bounding box center [572, 265] width 88 height 20
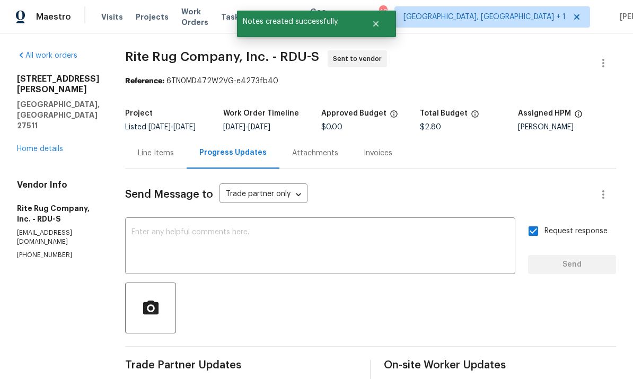
click at [165, 144] on div "Line Items" at bounding box center [155, 152] width 61 height 31
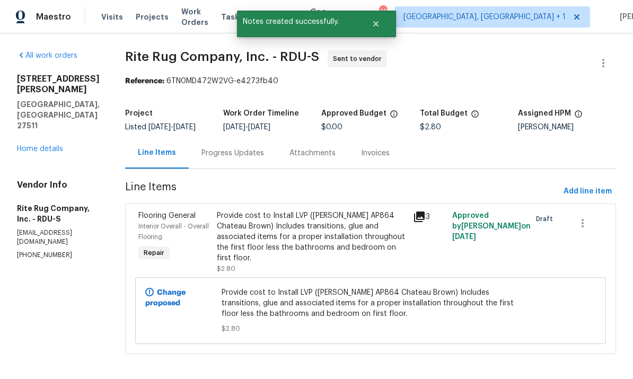
scroll to position [3, 0]
click at [55, 145] on link "Home details" at bounding box center [40, 148] width 46 height 7
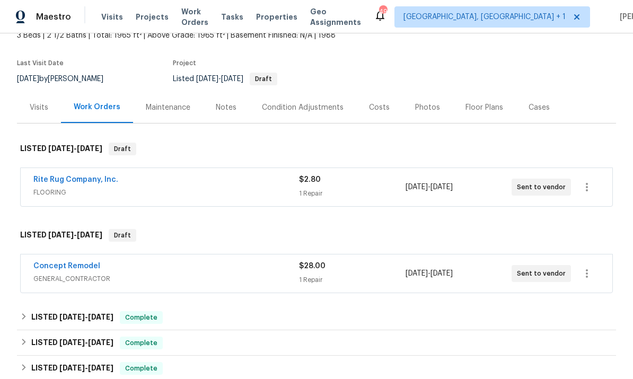
scroll to position [74, 0]
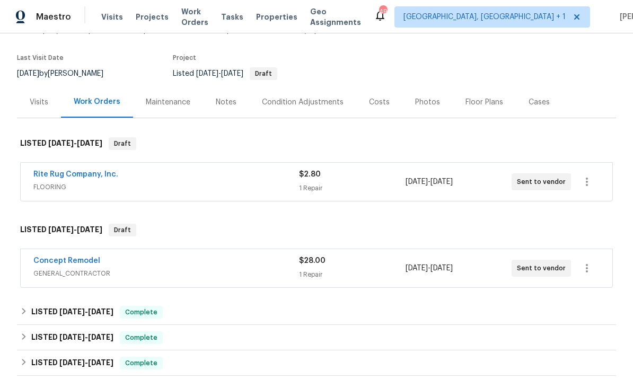
click at [76, 257] on link "Concept Remodel" at bounding box center [66, 260] width 67 height 7
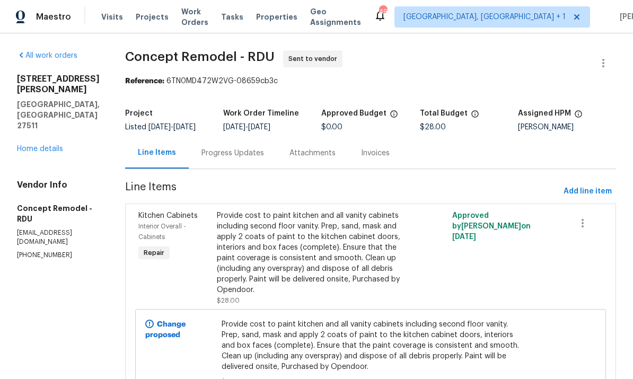
click at [205, 150] on div "Progress Updates" at bounding box center [232, 153] width 63 height 11
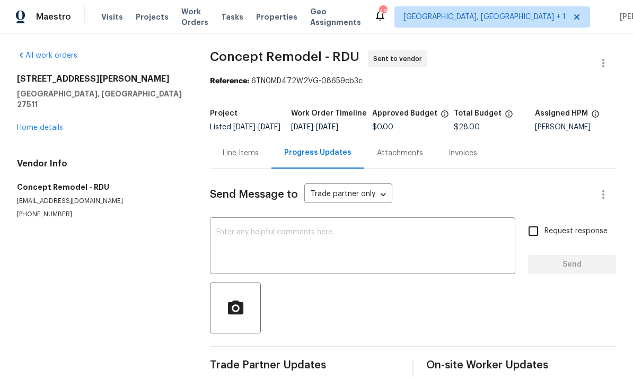
click at [256, 246] on textarea at bounding box center [362, 246] width 293 height 37
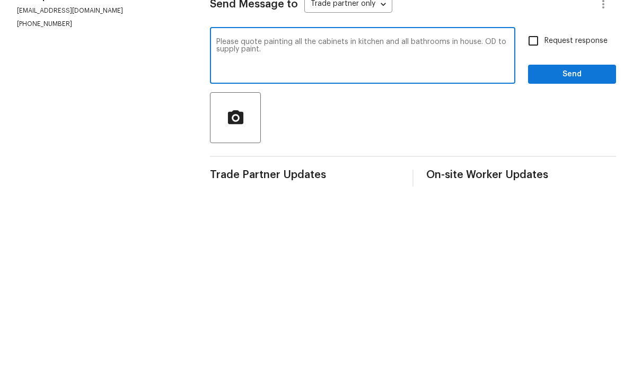
type textarea "Please quote painting all the cabinets in kitchen and all bathrooms in house. O…"
click at [544, 220] on input "Request response" at bounding box center [533, 231] width 22 height 22
checkbox input "true"
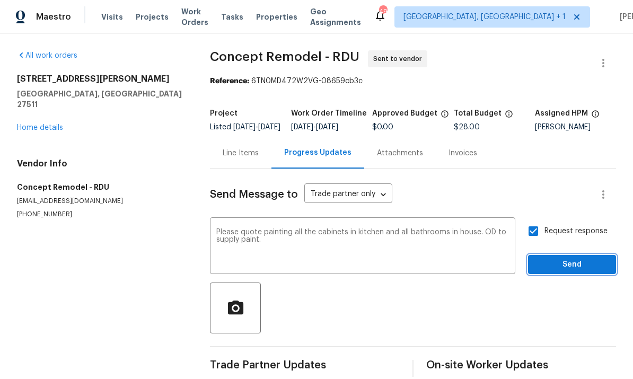
click at [563, 258] on span "Send" at bounding box center [571, 264] width 71 height 13
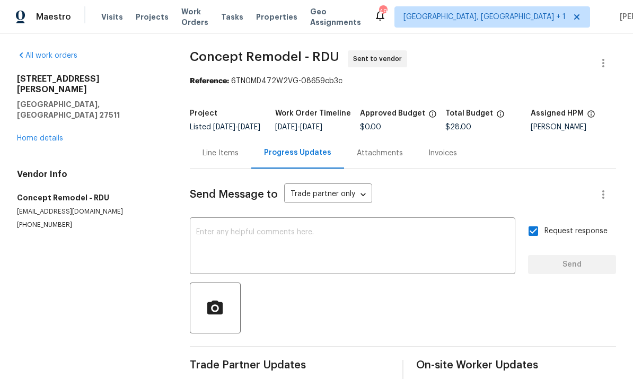
click at [53, 135] on link "Home details" at bounding box center [40, 138] width 46 height 7
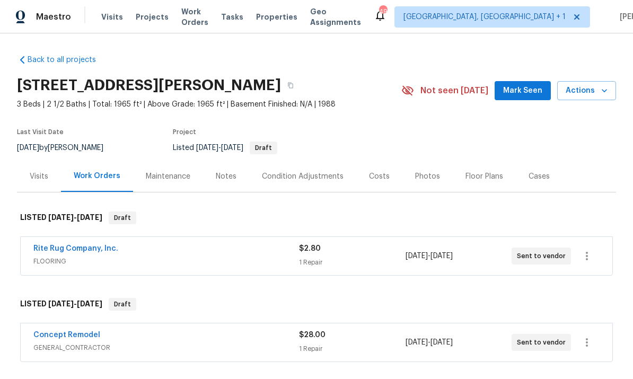
click at [533, 84] on span "Mark Seen" at bounding box center [522, 90] width 39 height 13
